Goal: Find contact information: Find contact information

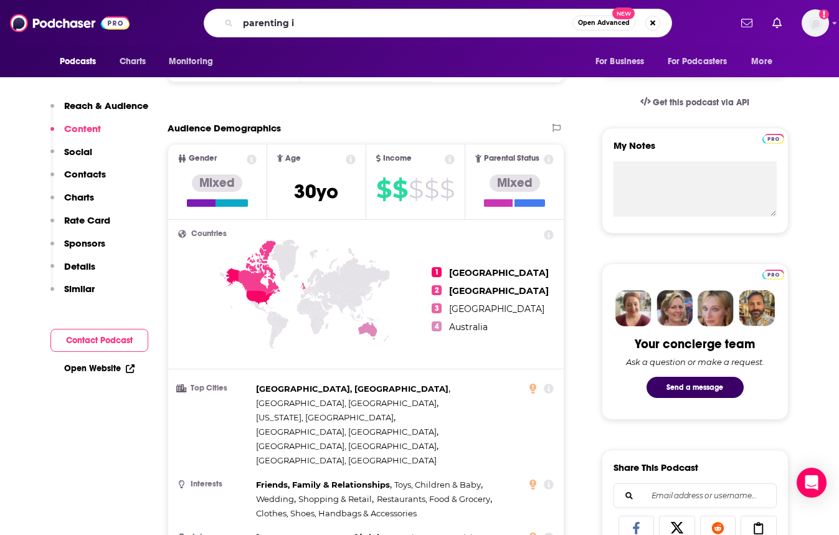
type input "parenting iq"
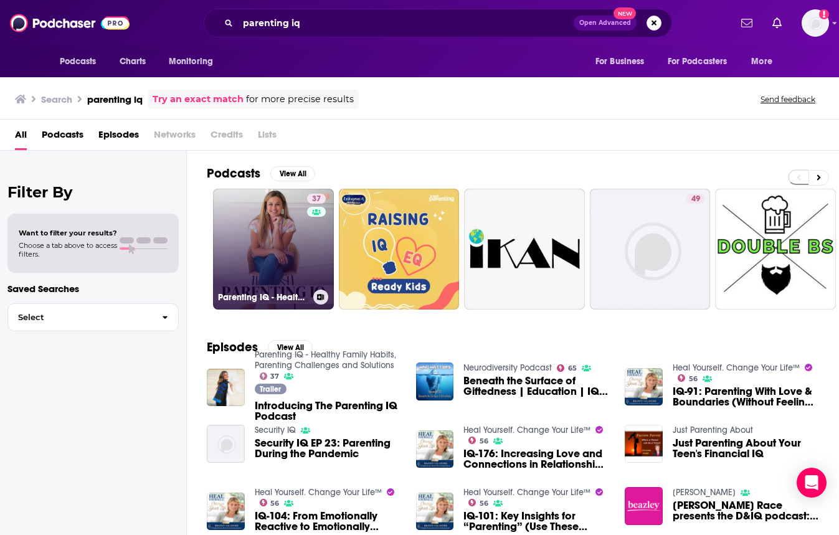
click at [300, 262] on link "37 Parenting IQ - Healthy Family Habits, Parenting Challenges and Solutions" at bounding box center [273, 249] width 121 height 121
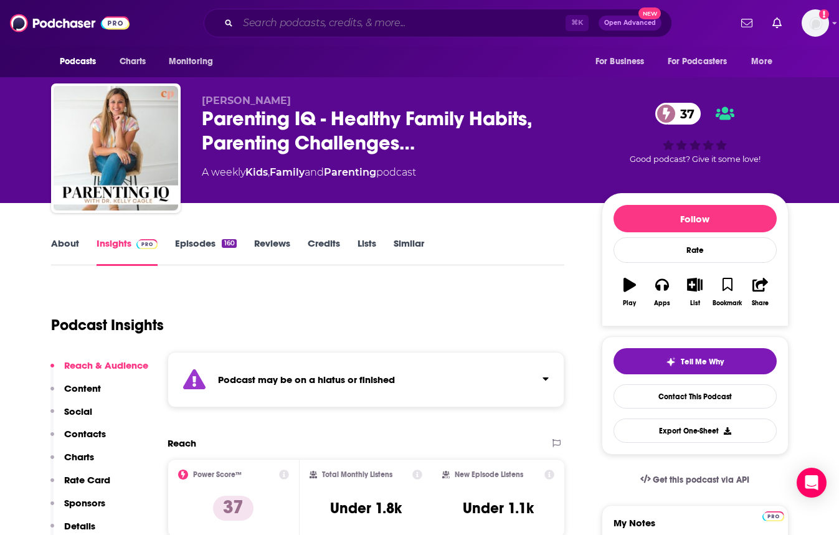
click at [298, 19] on input "Search podcasts, credits, & more..." at bounding box center [402, 23] width 328 height 20
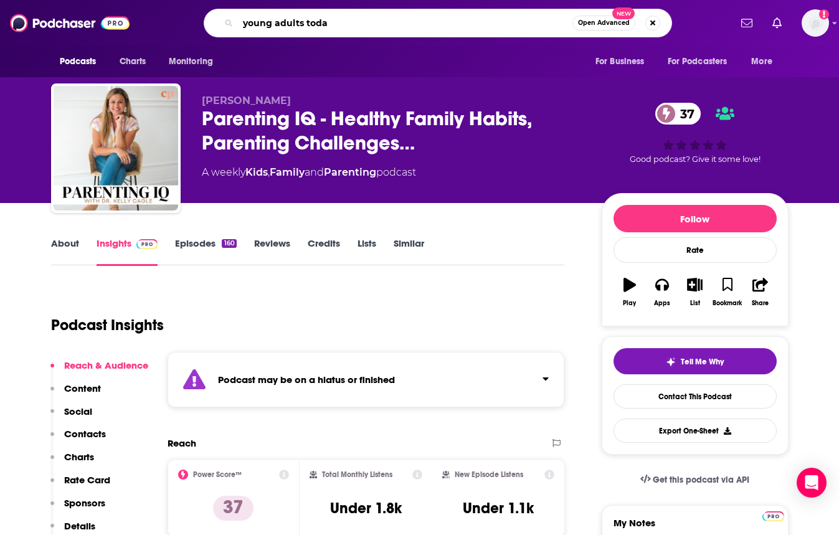
type input "young adults [DATE]"
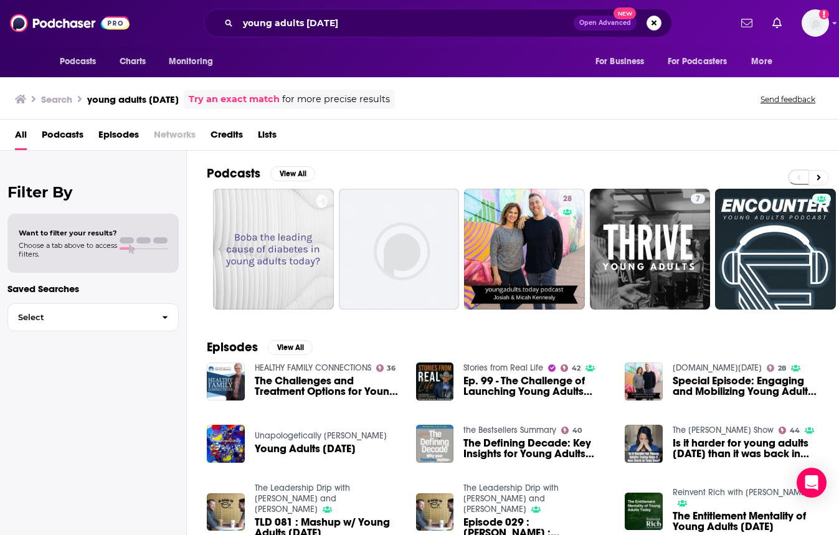
click at [695, 383] on span "Special Episode: Engaging and Mobilizing Young Adults [DATE] (LIVE FROM CMN)" at bounding box center [746, 386] width 146 height 21
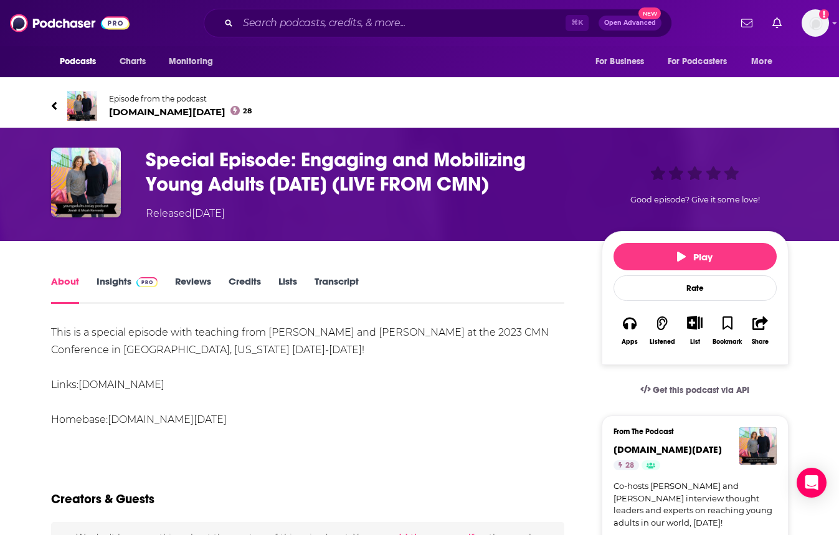
click at [112, 280] on link "Insights" at bounding box center [128, 289] width 62 height 29
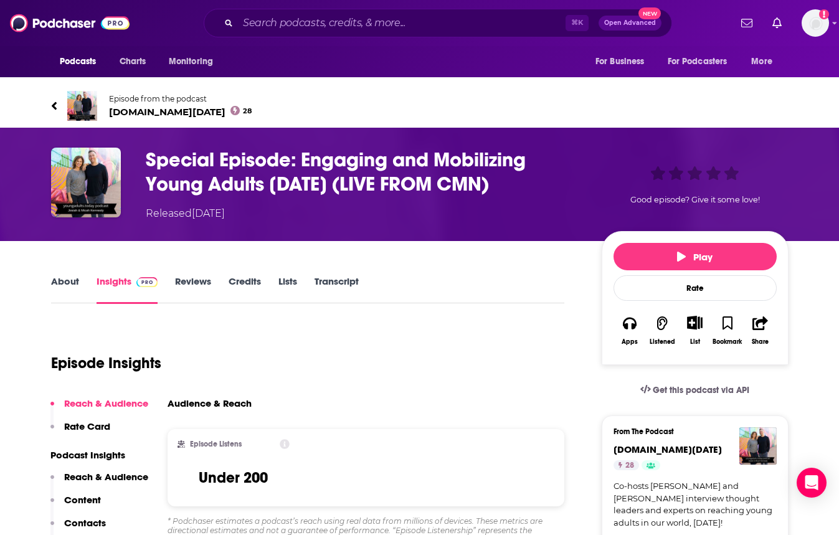
click at [153, 114] on span "[DOMAIN_NAME][DATE] 28" at bounding box center [180, 112] width 143 height 12
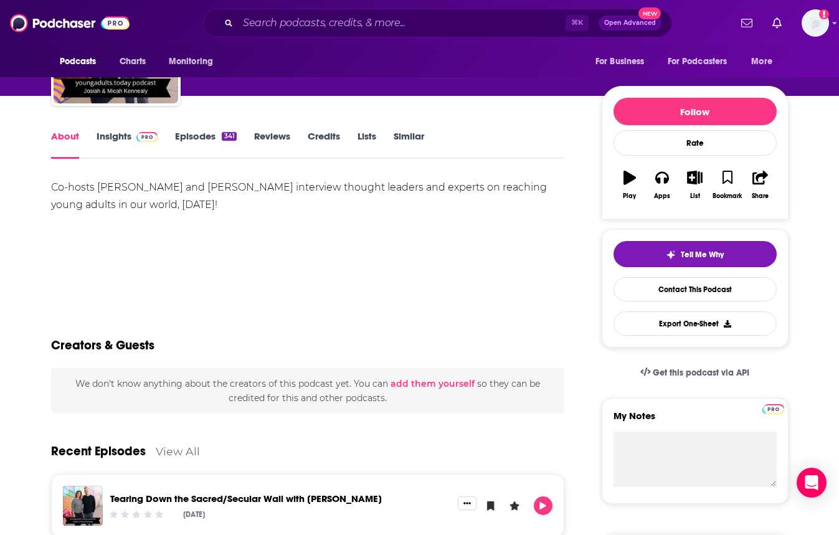
scroll to position [126, 0]
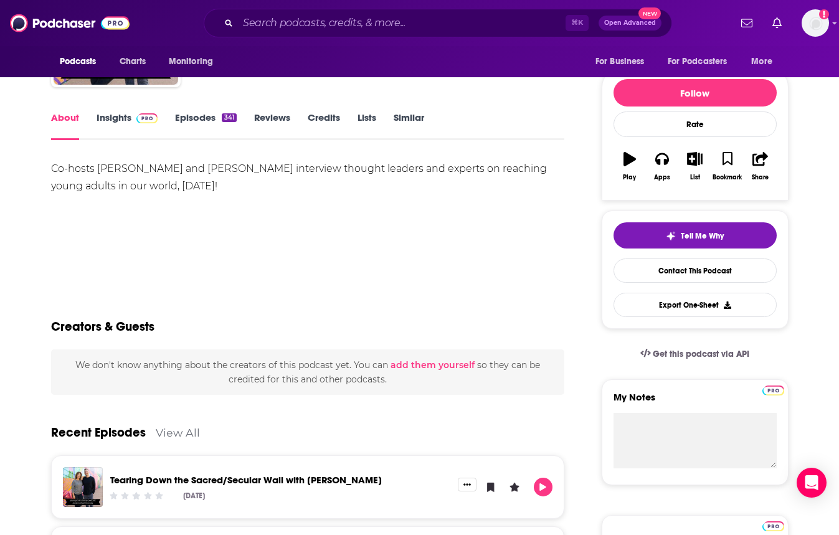
click at [108, 116] on link "Insights" at bounding box center [128, 126] width 62 height 29
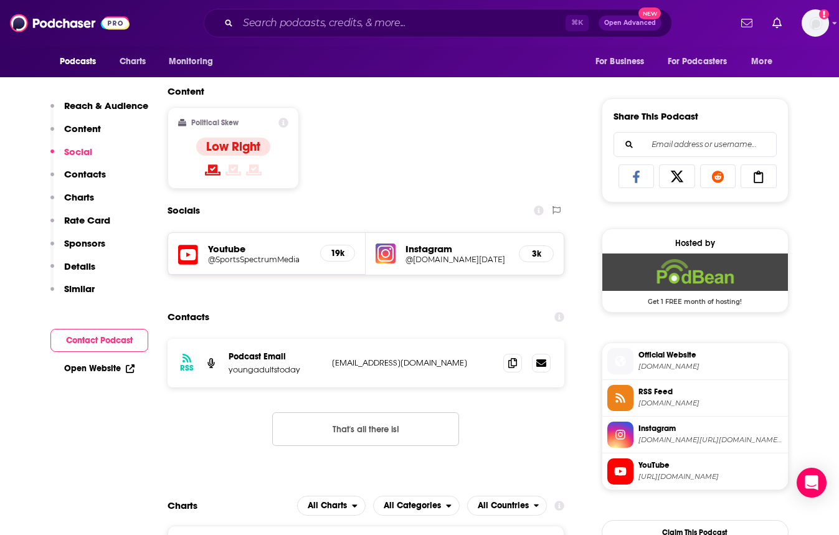
scroll to position [733, 0]
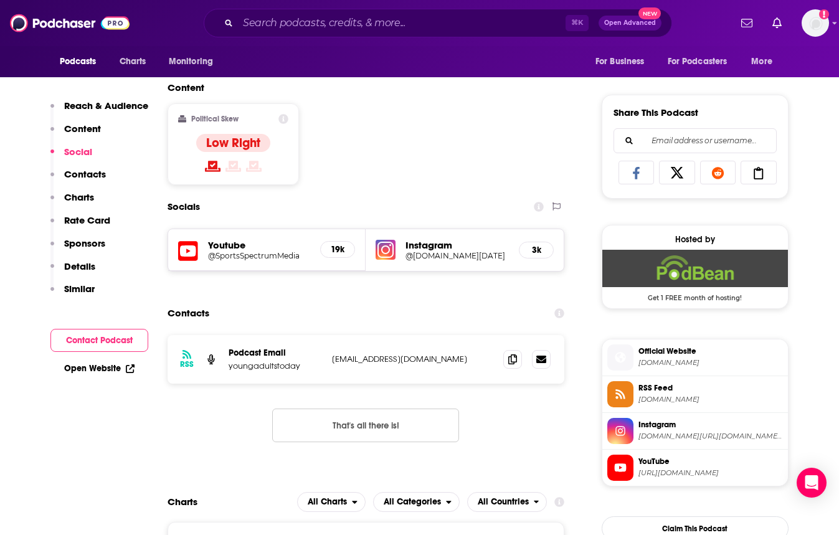
click at [437, 244] on h5 "Instagram" at bounding box center [457, 245] width 103 height 12
click at [431, 257] on h5 "@[DOMAIN_NAME][DATE]" at bounding box center [457, 255] width 103 height 9
